Goal: Task Accomplishment & Management: Complete application form

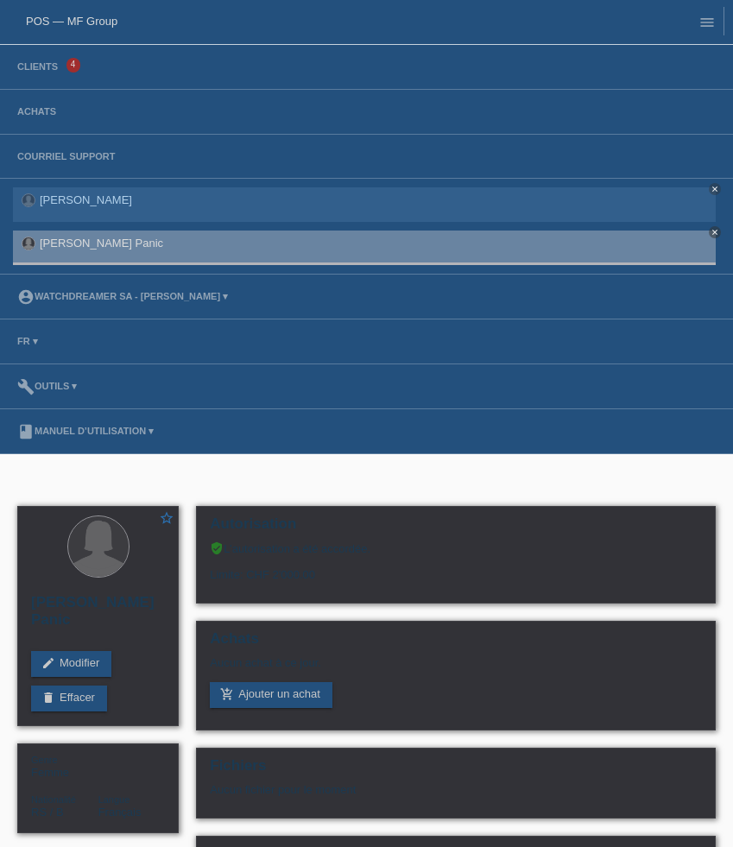
click at [722, 27] on link "menu" at bounding box center [707, 21] width 35 height 10
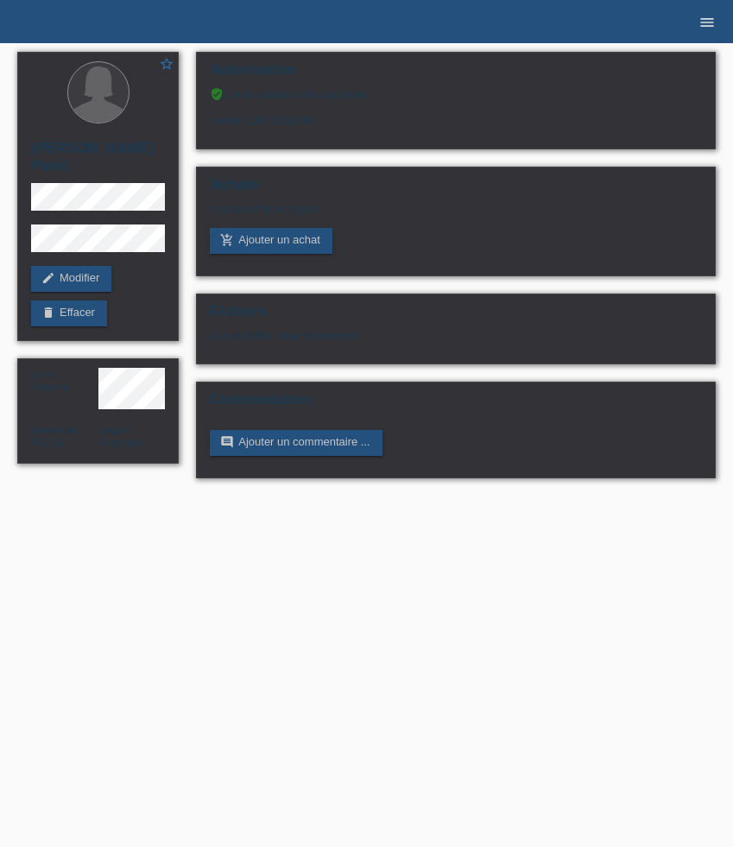
click at [705, 24] on icon "menu" at bounding box center [706, 22] width 17 height 17
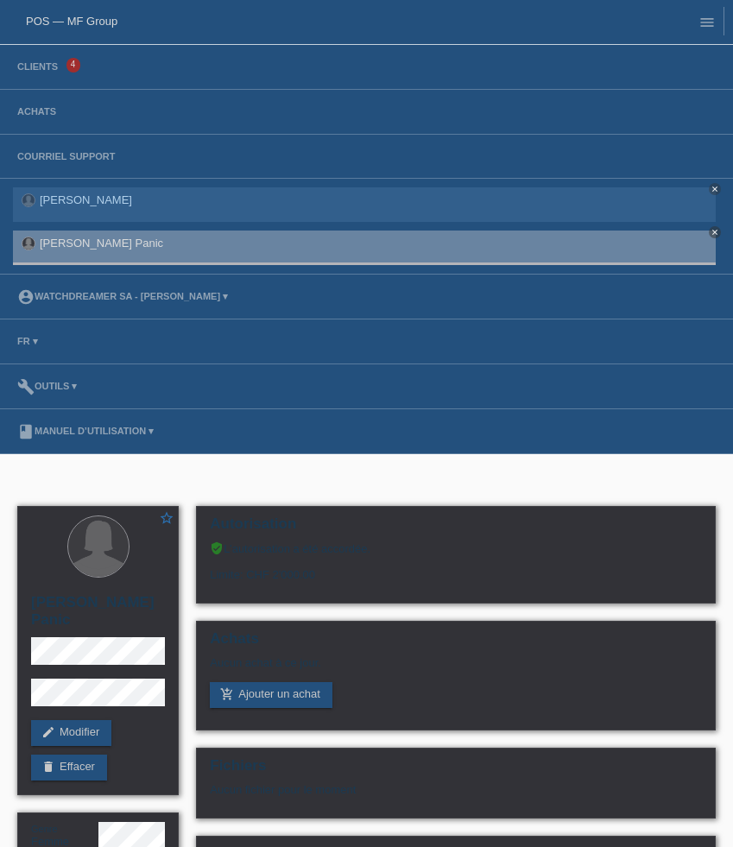
click at [42, 76] on li "Clients 4" at bounding box center [366, 67] width 733 height 45
click at [42, 64] on link "Clients" at bounding box center [38, 66] width 58 height 10
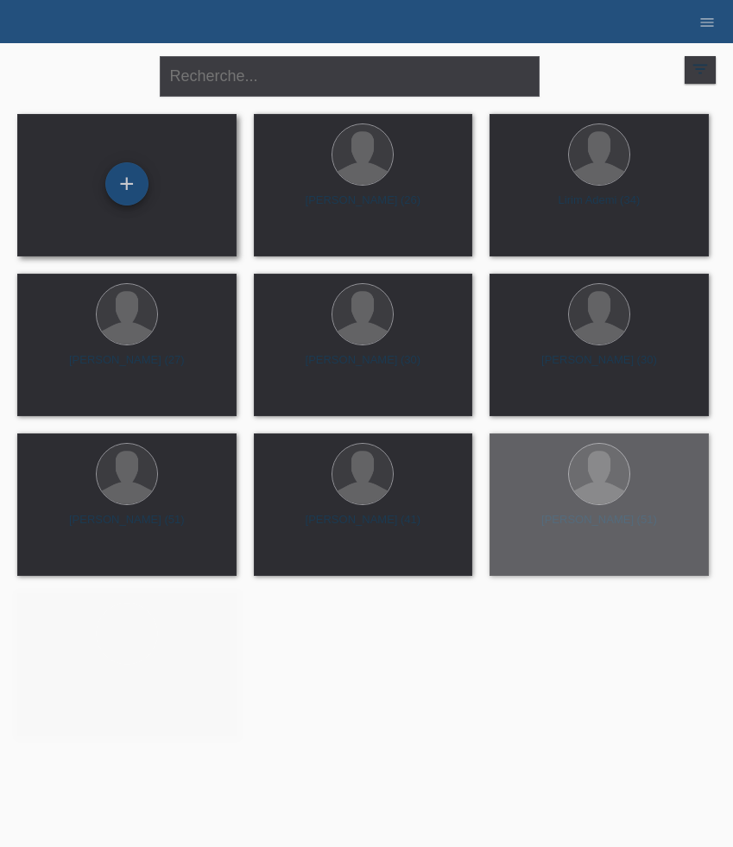
click at [132, 179] on div "+" at bounding box center [126, 183] width 43 height 43
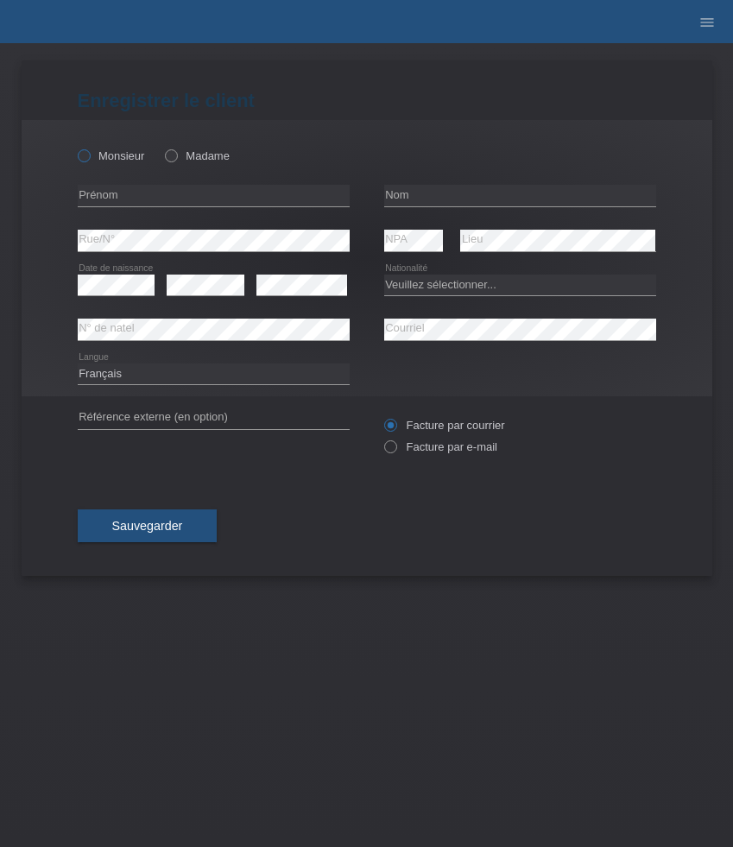
click at [103, 153] on label "Monsieur" at bounding box center [111, 155] width 67 height 13
click at [89, 153] on input "Monsieur" at bounding box center [83, 154] width 11 height 11
radio input "true"
click at [144, 193] on input "text" at bounding box center [214, 196] width 272 height 22
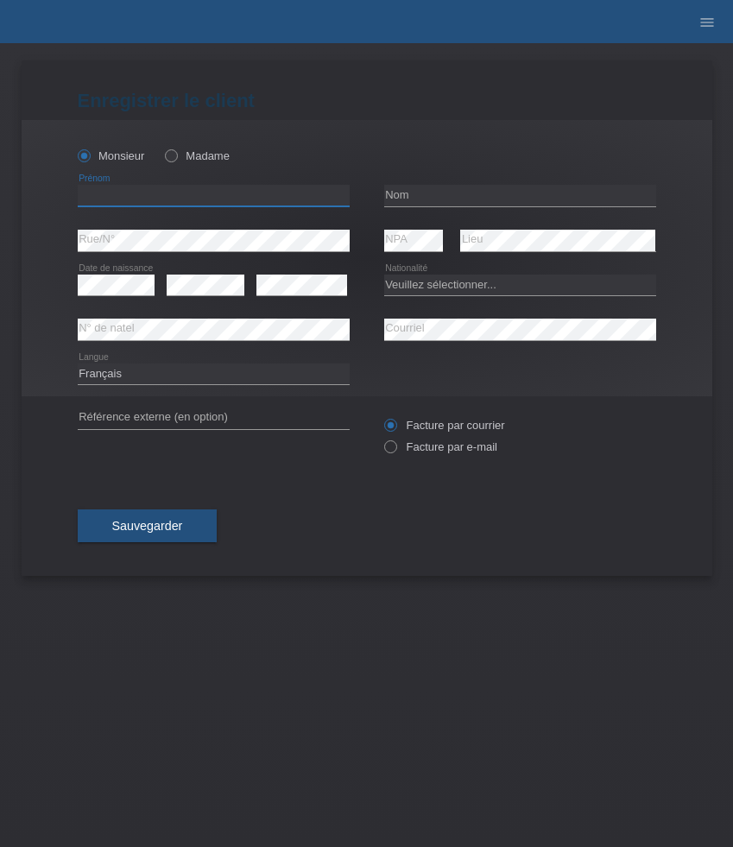
paste input "Bekri"
type input "Bekri"
click at [452, 197] on input "text" at bounding box center [520, 196] width 272 height 22
paste input "Zenunaj"
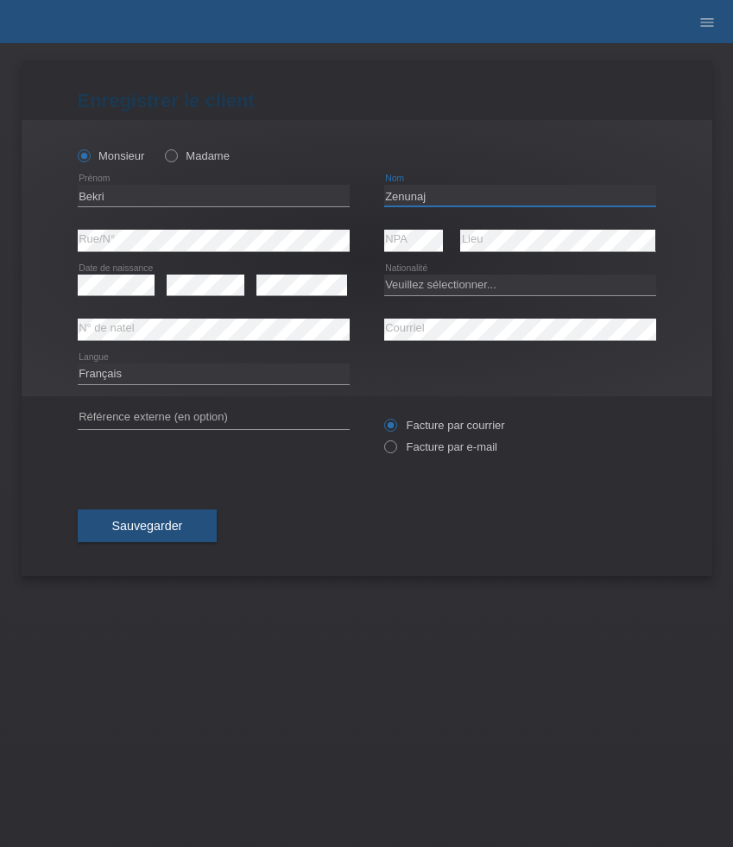
type input "Zenunaj"
click at [446, 287] on select "Veuillez sélectionner... Suisse Allemagne Autriche Liechtenstein ------------ A…" at bounding box center [520, 285] width 272 height 21
select select "CH"
click at [384, 275] on select "Veuillez sélectionner... Suisse Allemagne Autriche Liechtenstein ------------ A…" at bounding box center [520, 285] width 272 height 21
click at [416, 445] on label "Facture par e-mail" at bounding box center [440, 446] width 113 height 13
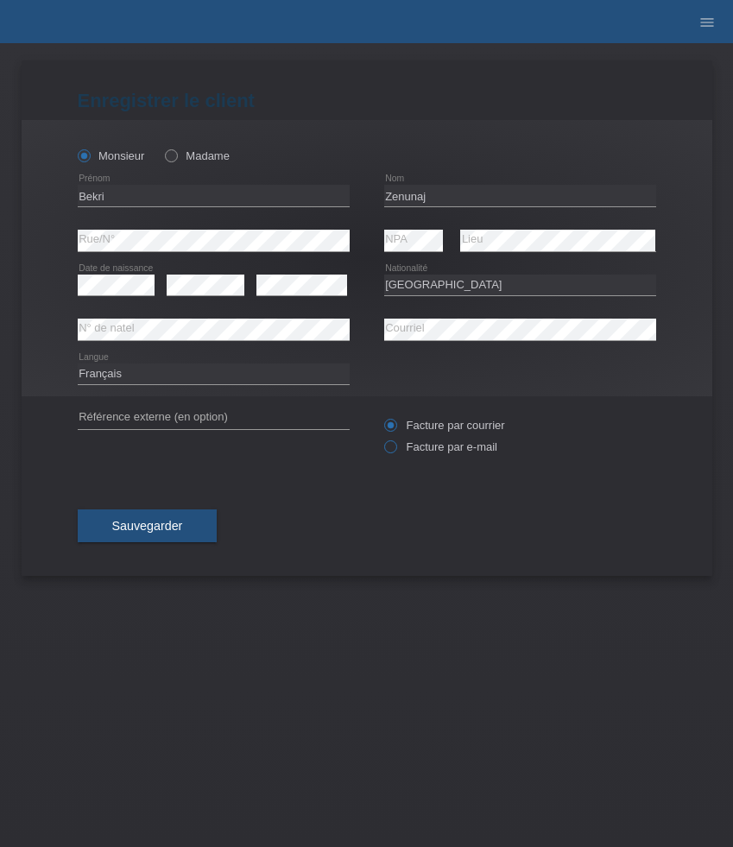
click at [395, 445] on input "Facture par e-mail" at bounding box center [389, 451] width 11 height 22
radio input "true"
click at [149, 526] on span "Sauvegarder" at bounding box center [147, 526] width 71 height 14
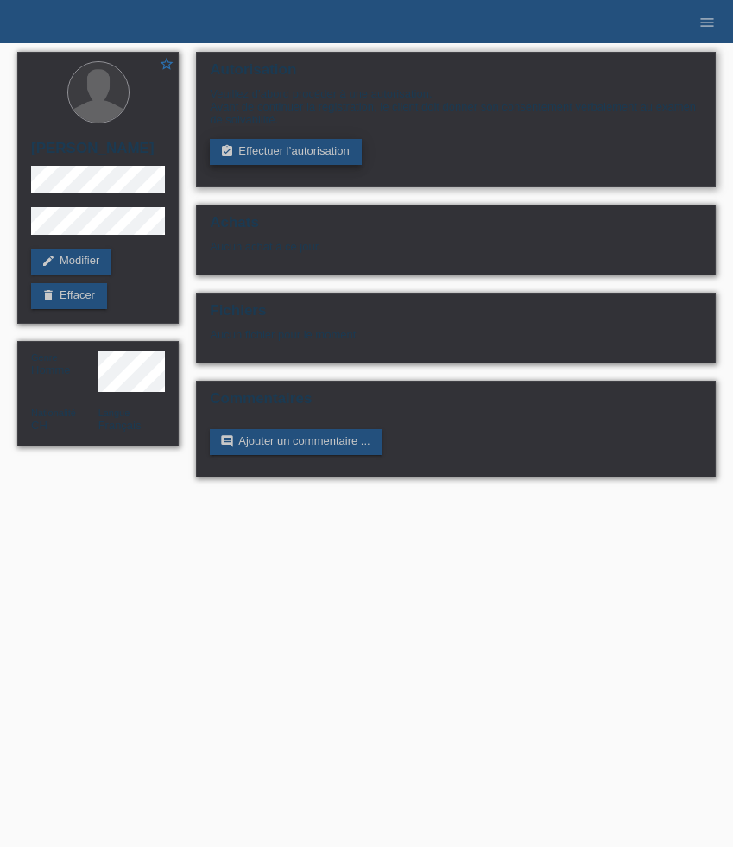
click at [301, 156] on link "assignment_turned_in Effectuer l’autorisation" at bounding box center [285, 152] width 151 height 26
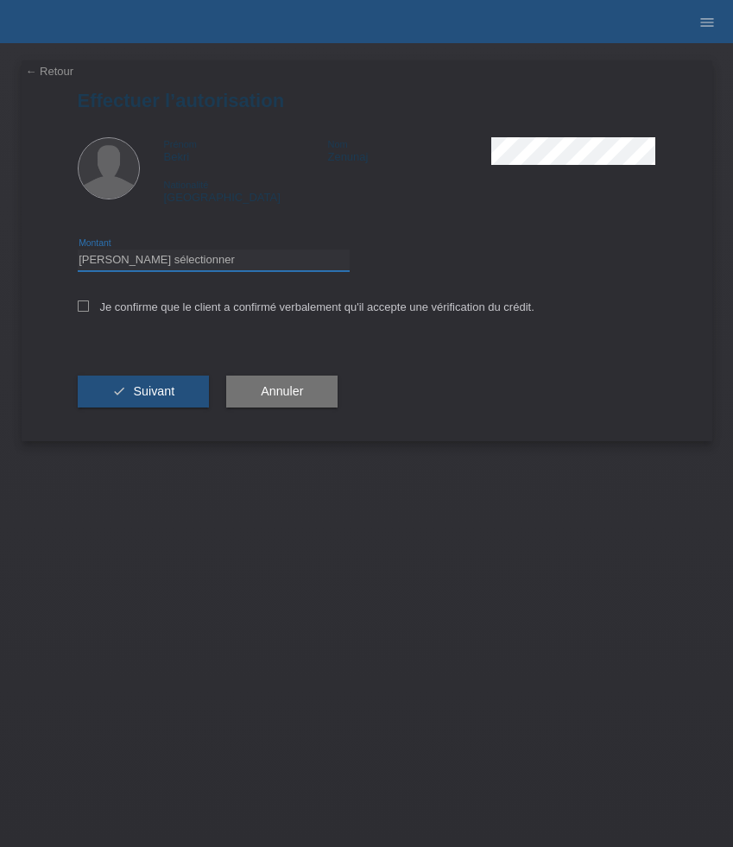
click at [273, 270] on select "Veuillez sélectionner CHF 1.00 - CHF 499.00 CHF 500.00 - CHF 1'999.00 CHF 2'000…" at bounding box center [214, 260] width 272 height 21
select select "3"
click at [78, 252] on select "Veuillez sélectionner CHF 1.00 - CHF 499.00 CHF 500.00 - CHF 1'999.00 CHF 2'000…" at bounding box center [214, 260] width 272 height 21
click at [256, 313] on label "Je confirme que le client a confirmé verbalement qu'il accepte une vérification…" at bounding box center [306, 306] width 457 height 13
click at [89, 312] on input "Je confirme que le client a confirmé verbalement qu'il accepte une vérification…" at bounding box center [83, 305] width 11 height 11
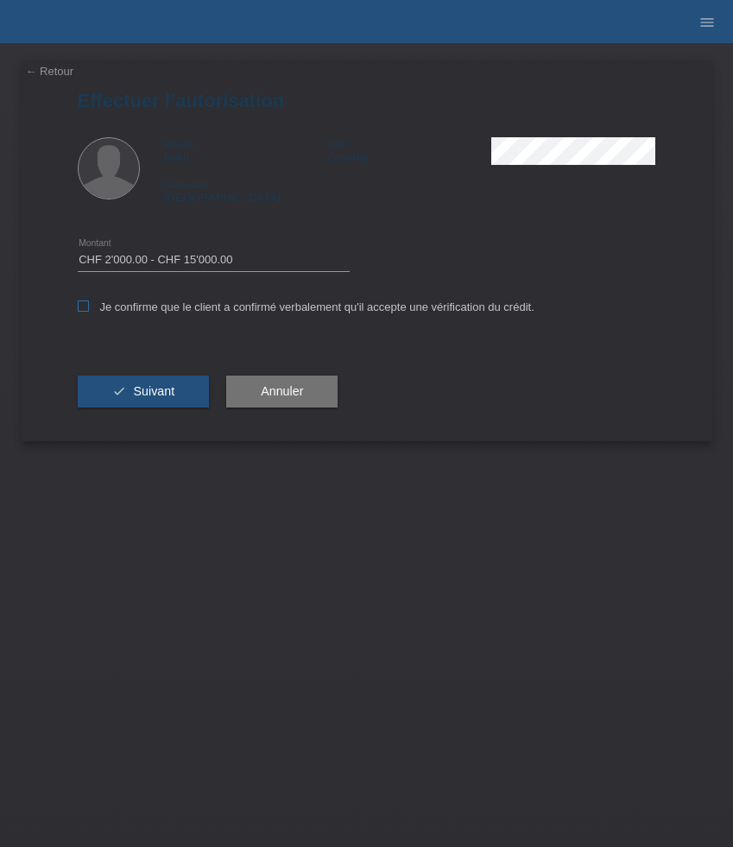
checkbox input "true"
click at [153, 398] on span "Suivant" at bounding box center [153, 391] width 41 height 14
